Goal: Task Accomplishment & Management: Use online tool/utility

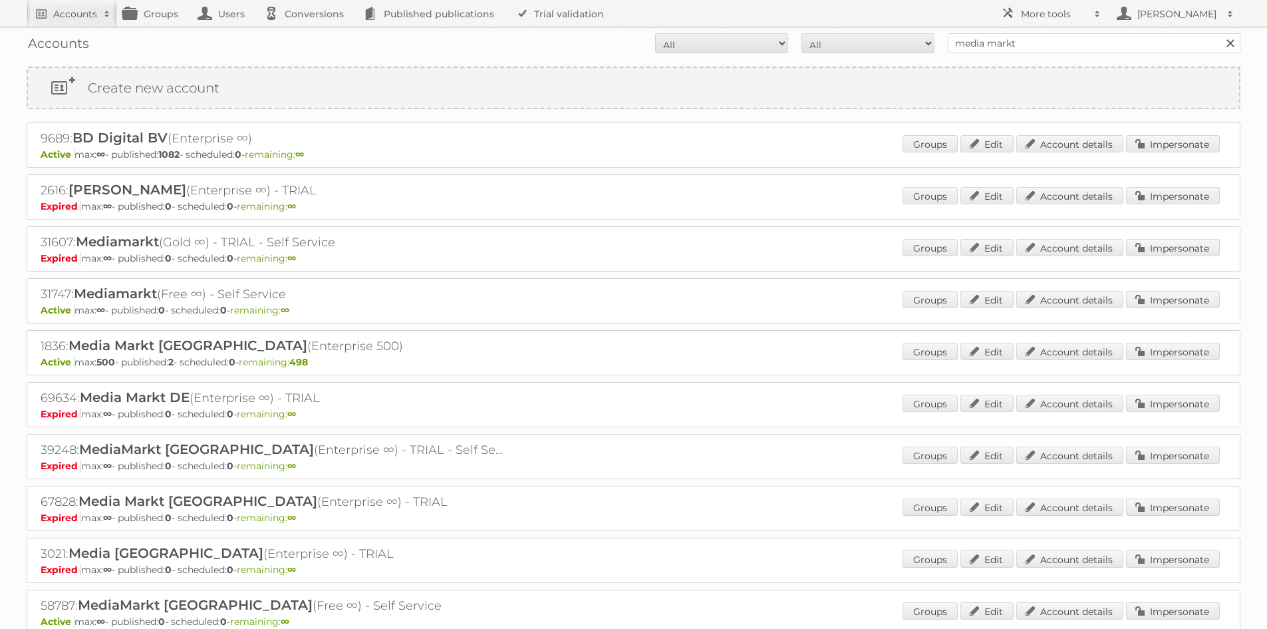
click at [62, 15] on h2 "Accounts" at bounding box center [75, 13] width 44 height 13
type input"] "makro"
click at [307, 34] on input "Search" at bounding box center [317, 44] width 20 height 20
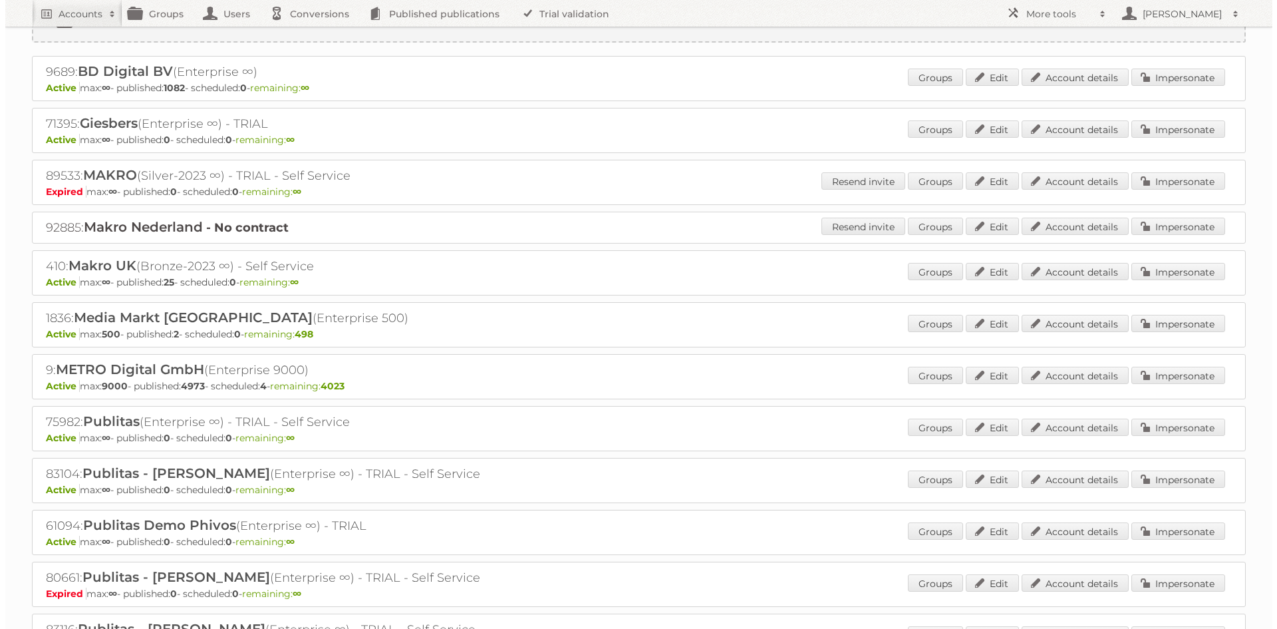
scroll to position [133, 0]
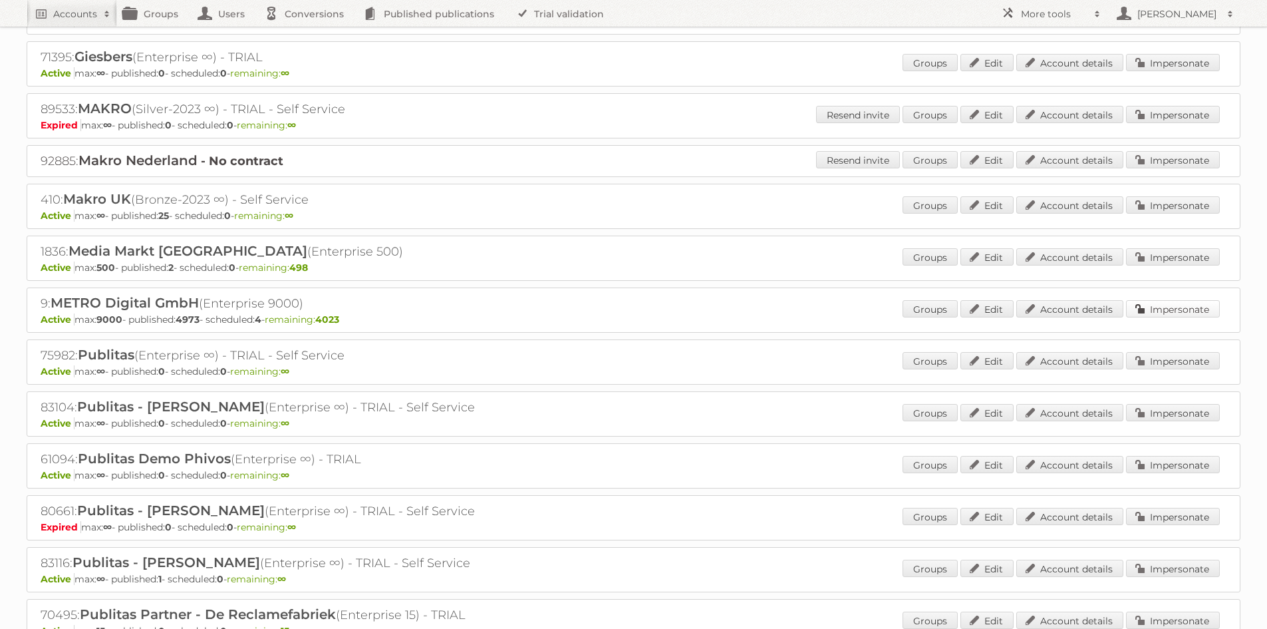
click at [1156, 306] on link "Impersonate" at bounding box center [1173, 308] width 94 height 17
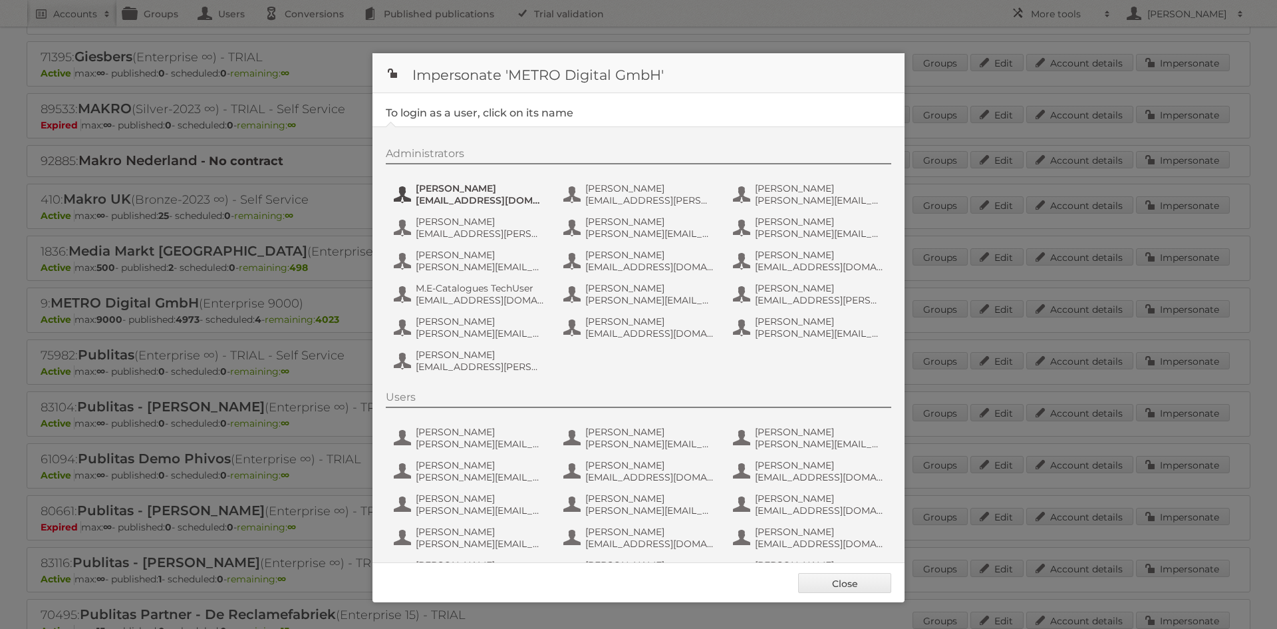
click at [462, 206] on button "[PERSON_NAME] [PERSON_NAME][EMAIL_ADDRESS][DOMAIN_NAME]" at bounding box center [470, 194] width 156 height 27
